Goal: Transaction & Acquisition: Purchase product/service

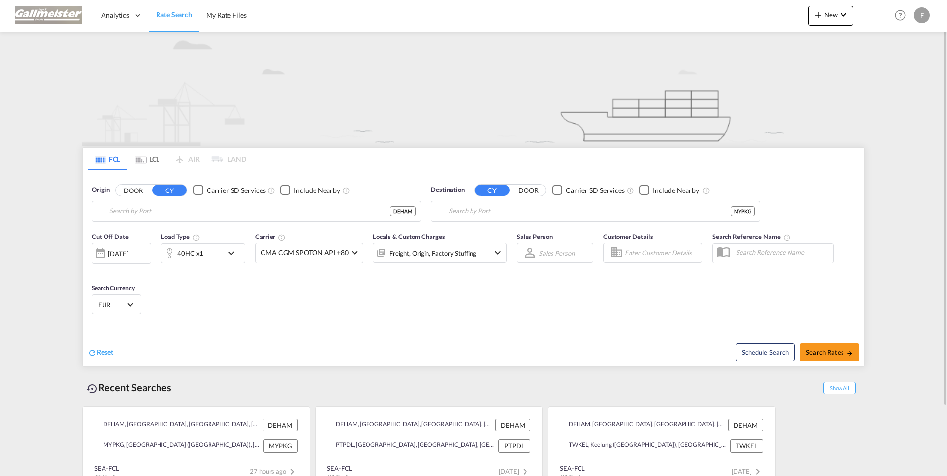
type input "[GEOGRAPHIC_DATA], [GEOGRAPHIC_DATA]"
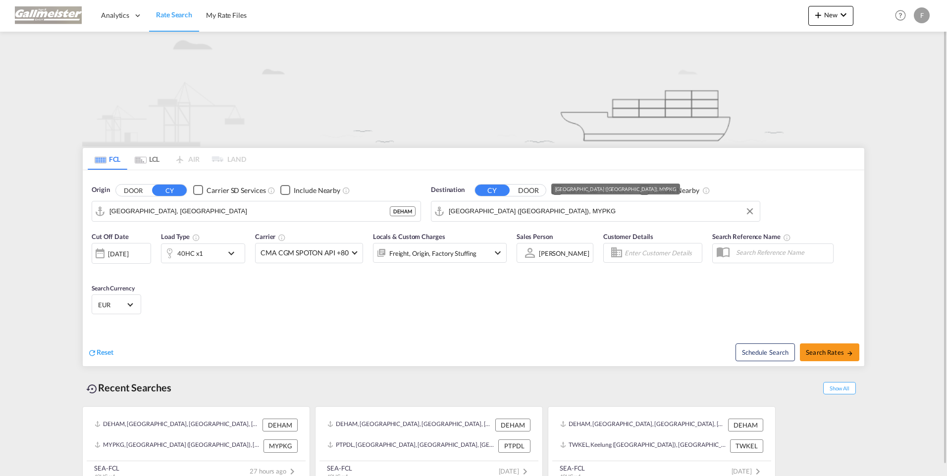
click at [566, 209] on input "[GEOGRAPHIC_DATA] ([GEOGRAPHIC_DATA]), MYPKG" at bounding box center [602, 211] width 306 height 15
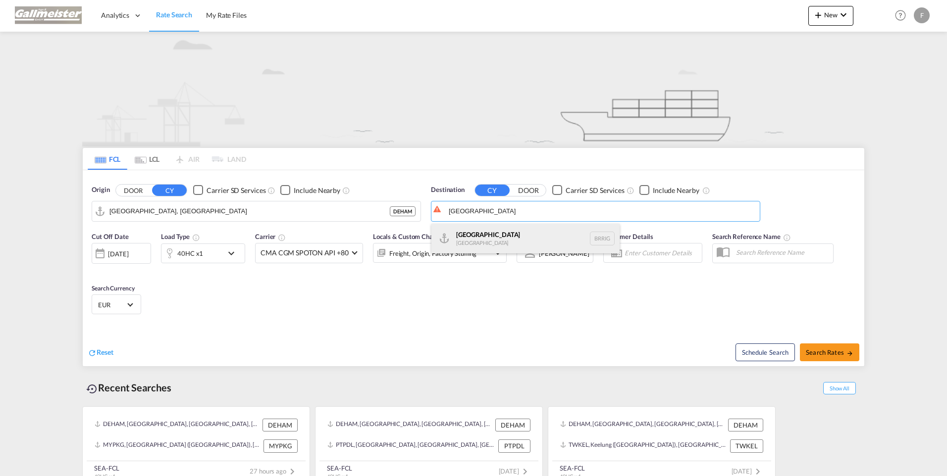
click at [498, 235] on div "[GEOGRAPHIC_DATA] [GEOGRAPHIC_DATA]" at bounding box center [525, 239] width 188 height 30
type input "[GEOGRAPHIC_DATA], [GEOGRAPHIC_DATA]"
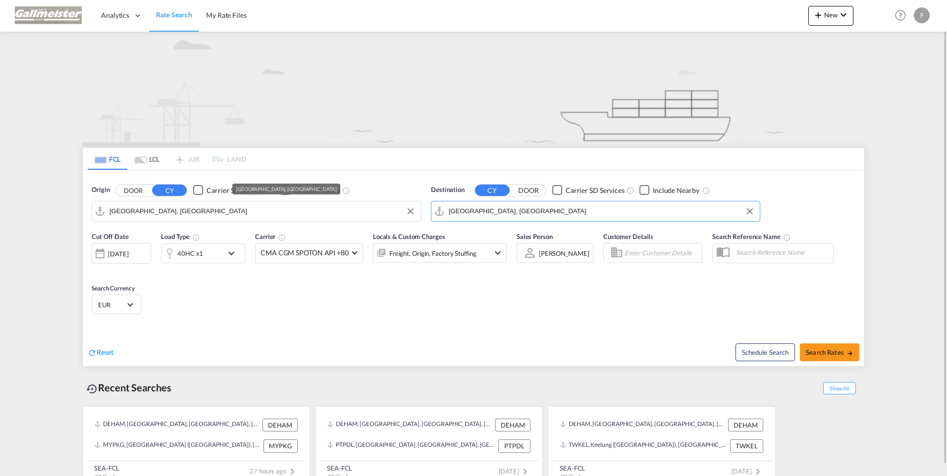
click at [201, 217] on input "[GEOGRAPHIC_DATA], [GEOGRAPHIC_DATA]" at bounding box center [262, 211] width 306 height 15
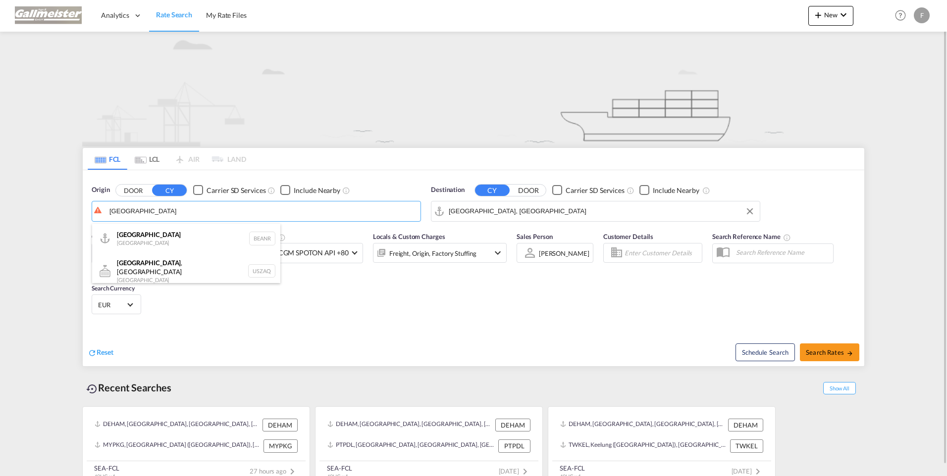
click at [172, 239] on div "Antwerp [GEOGRAPHIC_DATA] BEANR" at bounding box center [186, 239] width 188 height 30
type input "[GEOGRAPHIC_DATA], BEANR"
click at [232, 254] on md-icon "icon-chevron-down" at bounding box center [233, 254] width 17 height 12
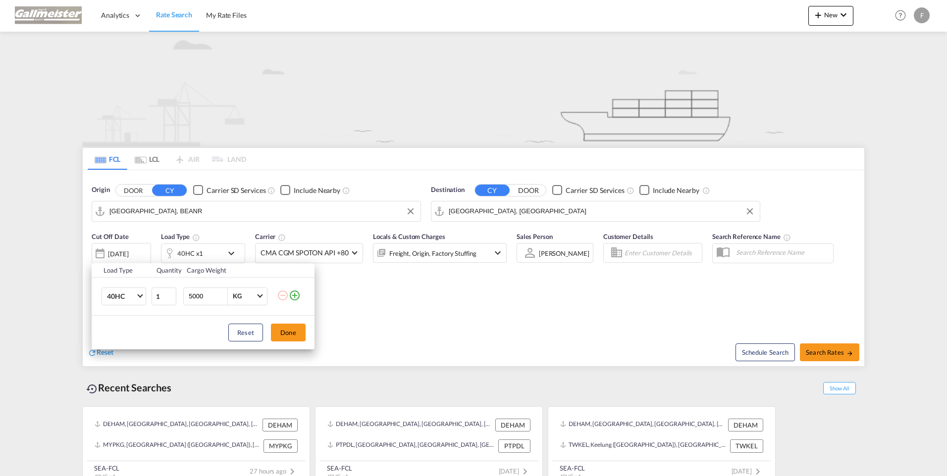
click at [296, 294] on md-icon "icon-plus-circle-outline" at bounding box center [295, 296] width 12 height 12
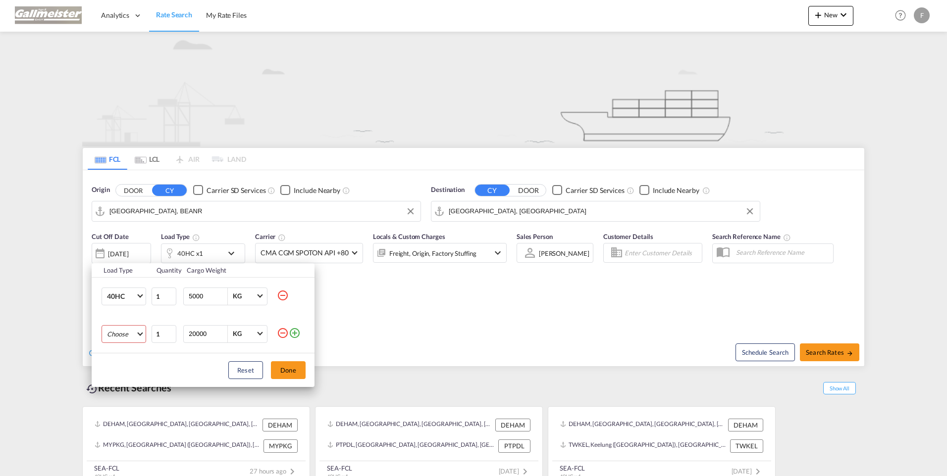
click at [139, 337] on md-select "Choose 20GP 40GP 40HC 45HC 20RE 40RE 40HR 20OT 40OT 20FR 40FR 40NR 20NR 45S 20T…" at bounding box center [123, 334] width 45 height 18
click at [133, 336] on md-option "20GP" at bounding box center [132, 334] width 67 height 24
click at [210, 293] on input "5000" at bounding box center [208, 296] width 40 height 17
drag, startPoint x: 208, startPoint y: 295, endPoint x: 188, endPoint y: 284, distance: 23.7
click at [188, 284] on td "5000 KG KG" at bounding box center [229, 296] width 96 height 38
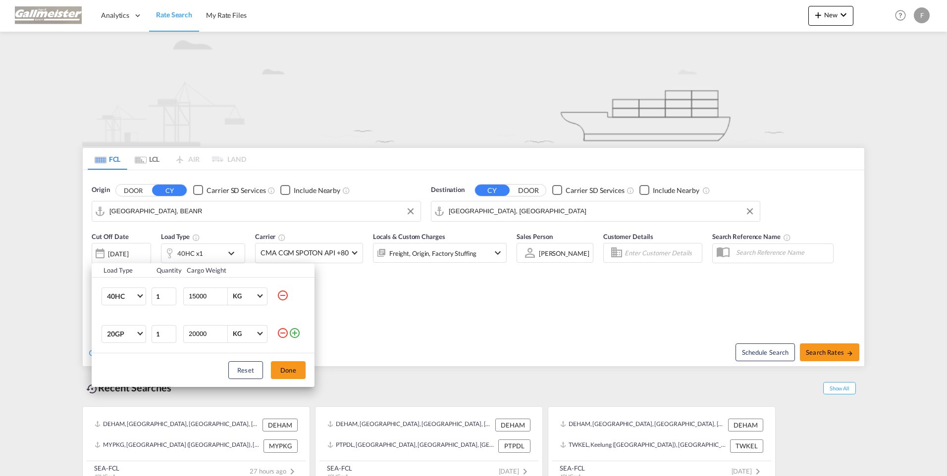
type input "15000"
type input "10000"
click at [299, 375] on button "Done" at bounding box center [288, 370] width 35 height 18
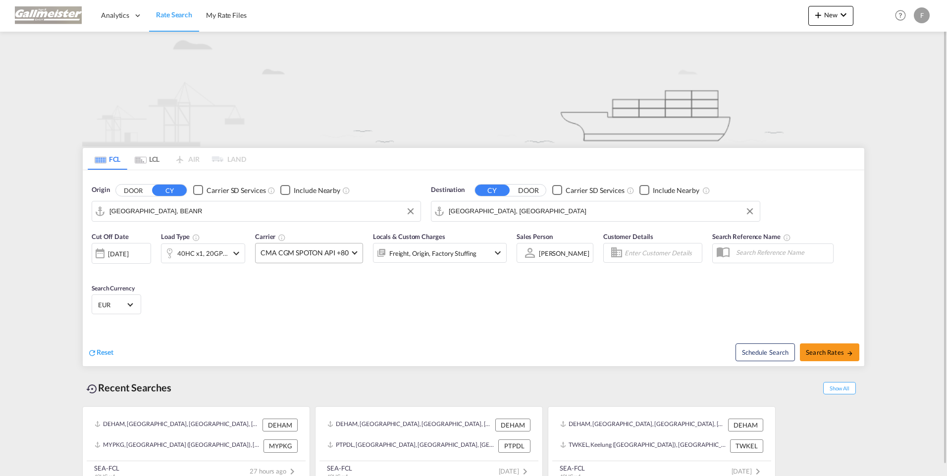
click at [314, 254] on span "CMA CGM SPOTON API +80" at bounding box center [304, 253] width 88 height 10
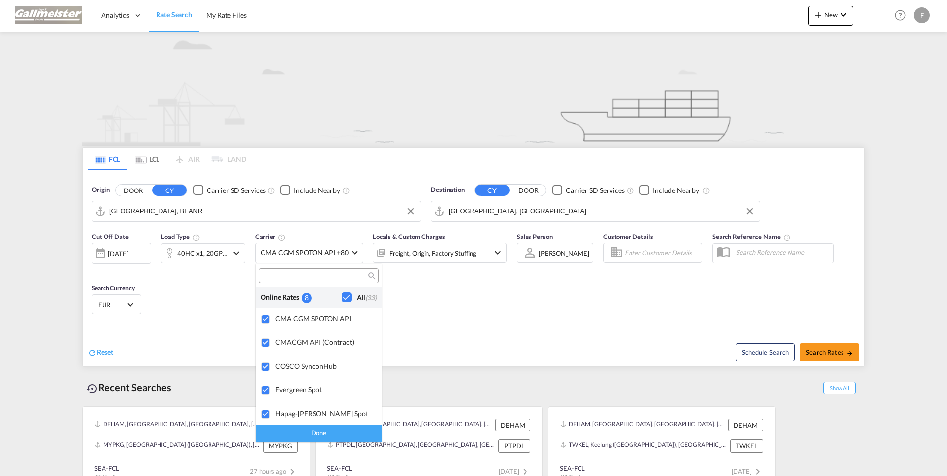
click at [455, 303] on md-backdrop at bounding box center [473, 238] width 947 height 476
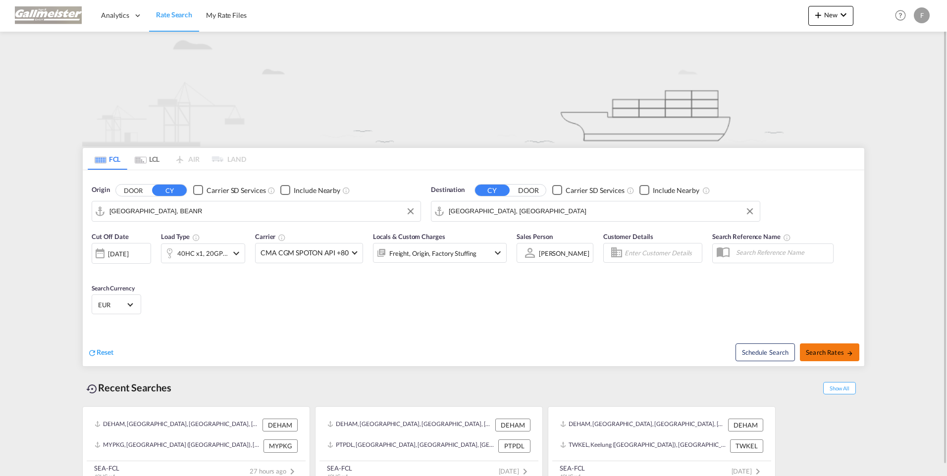
click at [816, 351] on span "Search Rates" at bounding box center [829, 353] width 48 height 8
type input "BEANR to BRRIG / [DATE]"
